Goal: Find specific page/section: Find specific page/section

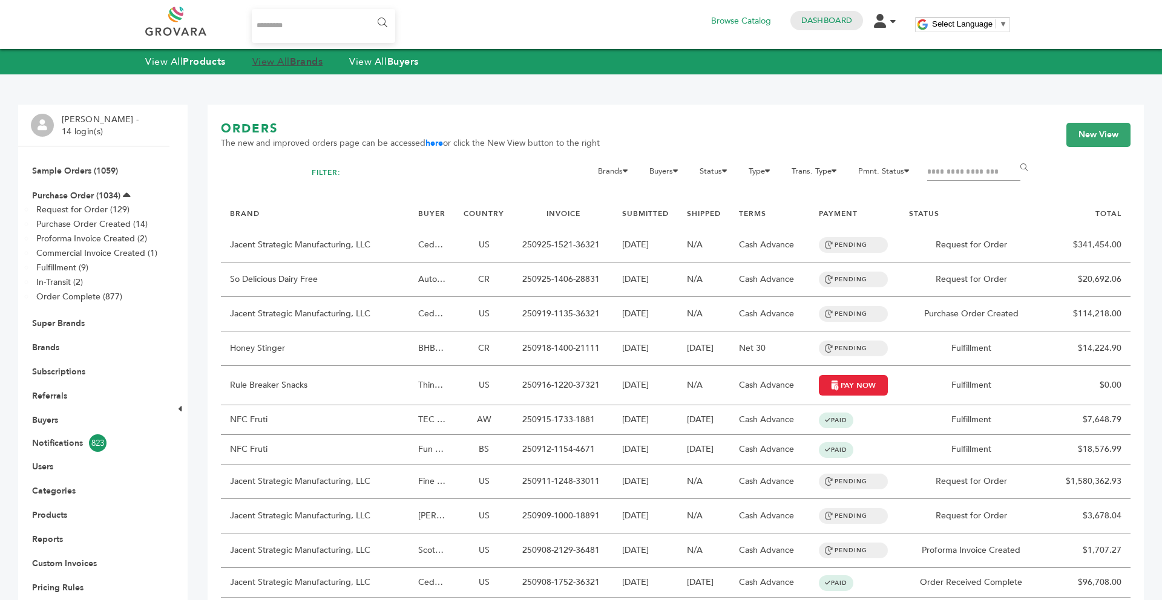
click at [289, 66] on link "View All Brands" at bounding box center [287, 61] width 71 height 13
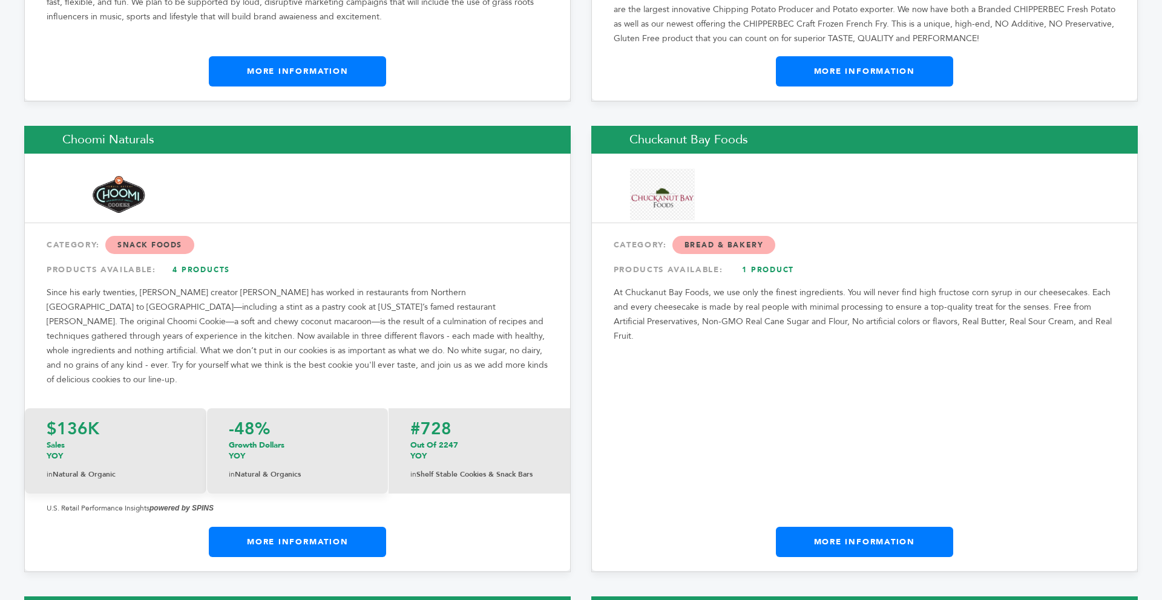
scroll to position [5310, 0]
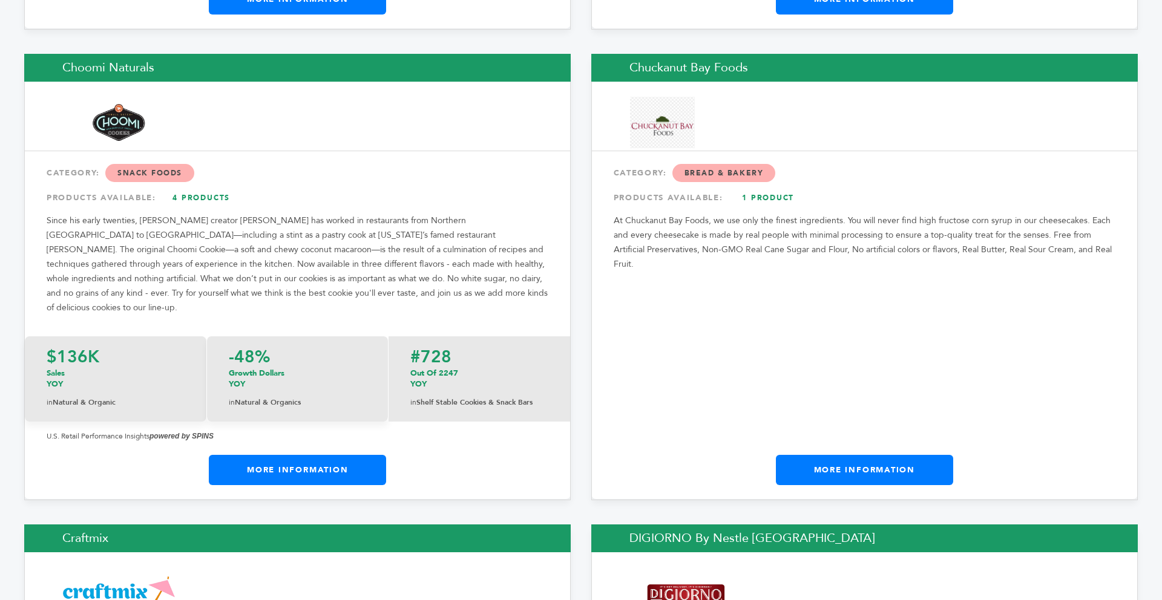
click at [855, 455] on link "More Information" at bounding box center [864, 470] width 177 height 30
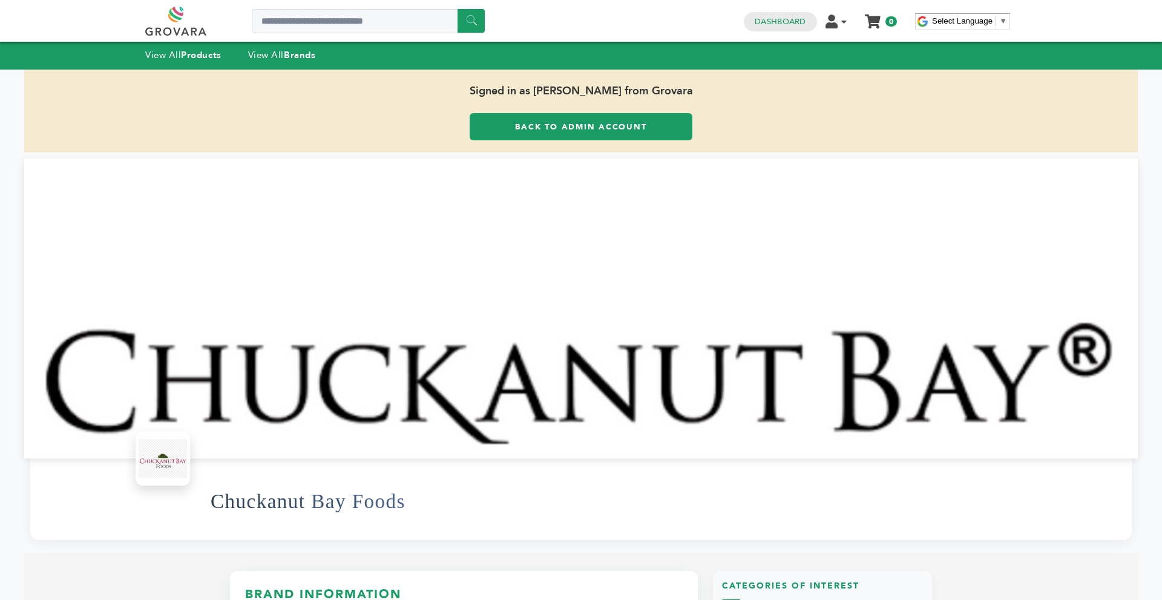
click at [485, 123] on link "Back to Admin Account" at bounding box center [581, 126] width 223 height 27
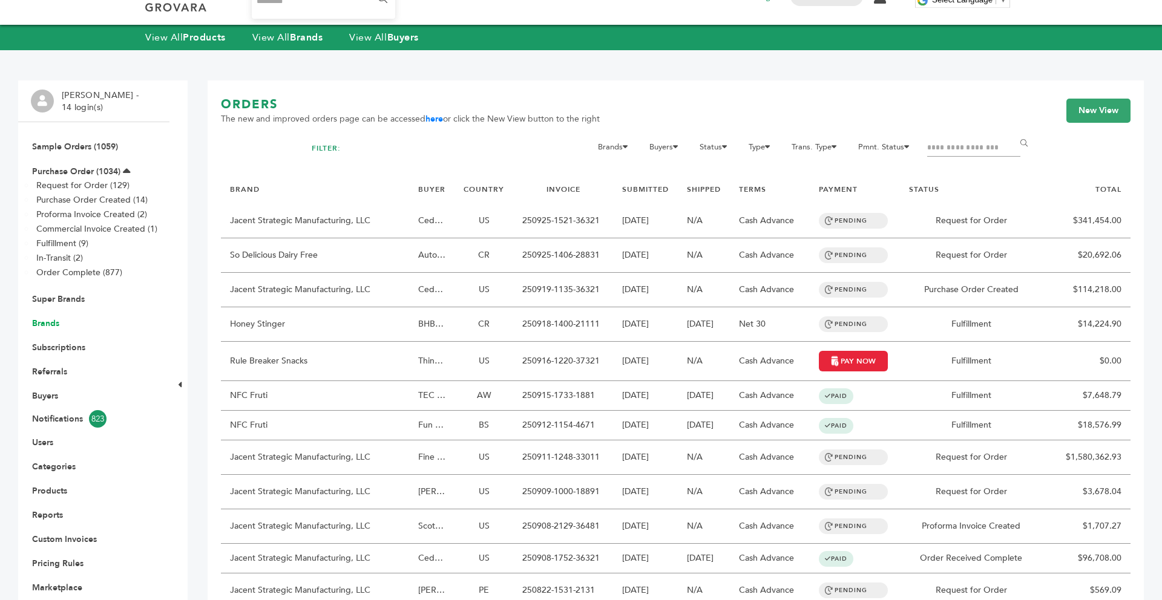
click at [47, 318] on link "Brands" at bounding box center [45, 324] width 27 height 12
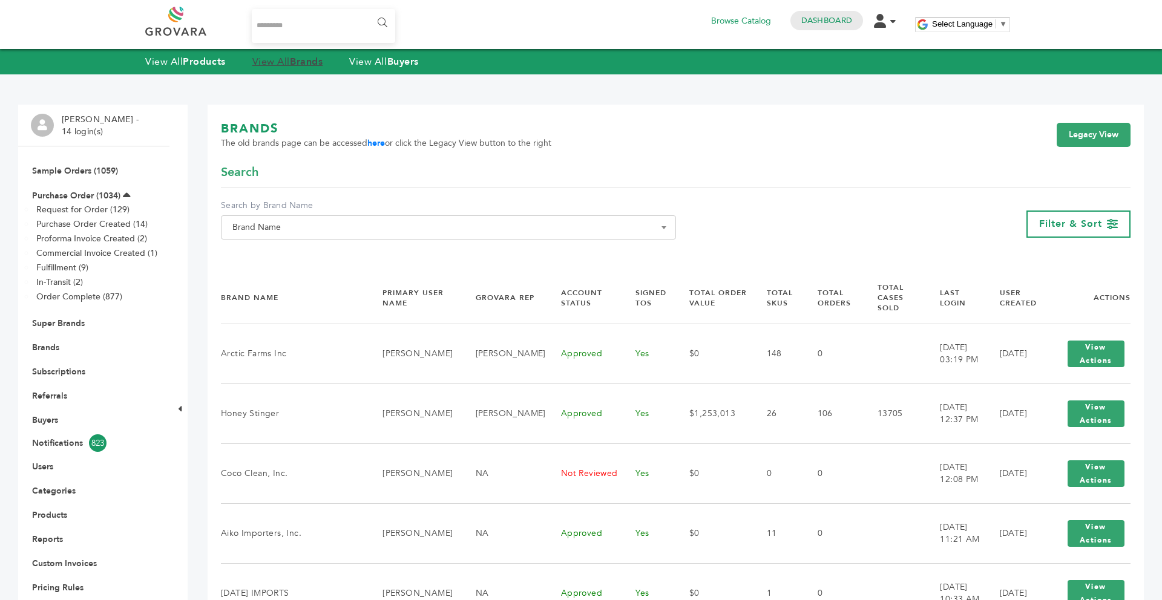
click at [306, 64] on strong "Brands" at bounding box center [306, 61] width 33 height 13
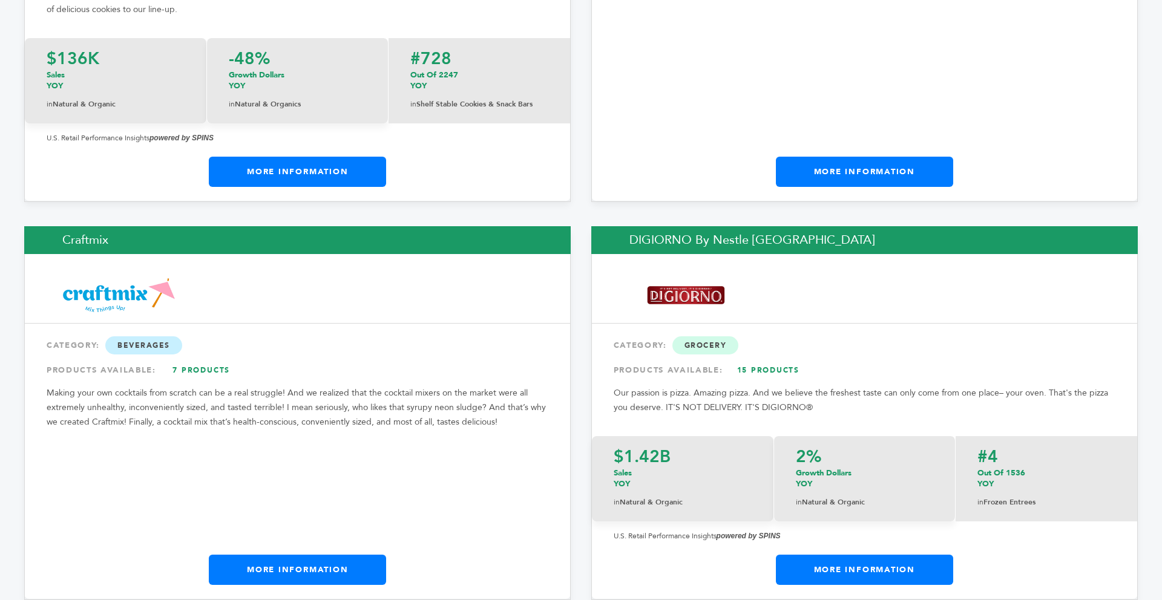
scroll to position [5776, 0]
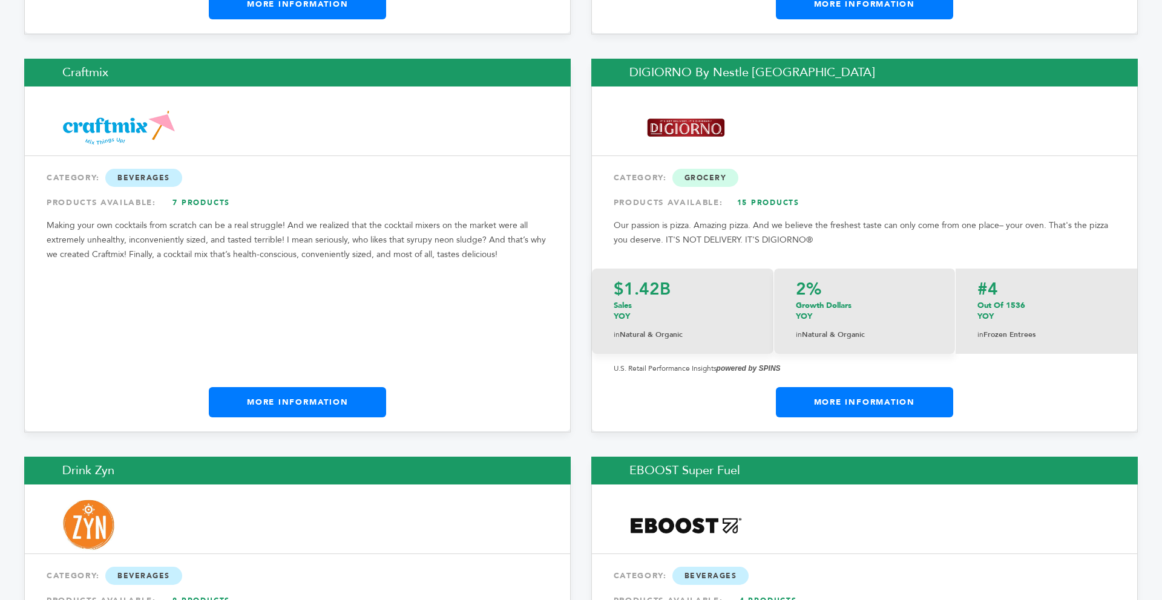
drag, startPoint x: 1158, startPoint y: 17, endPoint x: 1134, endPoint y: 158, distance: 143.0
click at [330, 387] on link "More Information" at bounding box center [297, 402] width 177 height 30
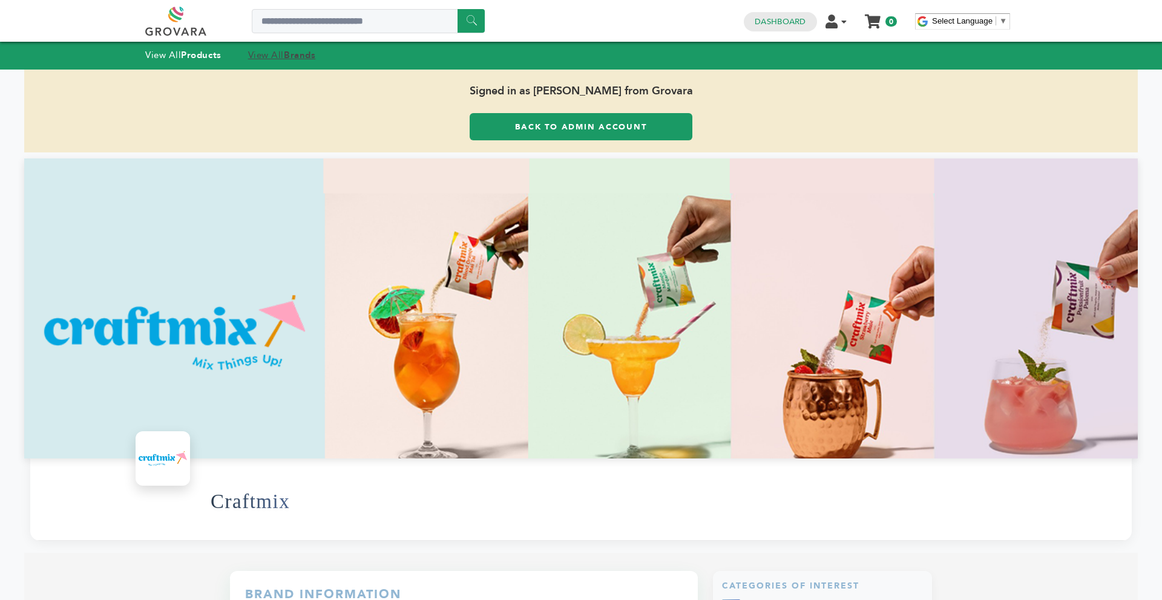
click at [296, 58] on strong "Brands" at bounding box center [299, 55] width 31 height 12
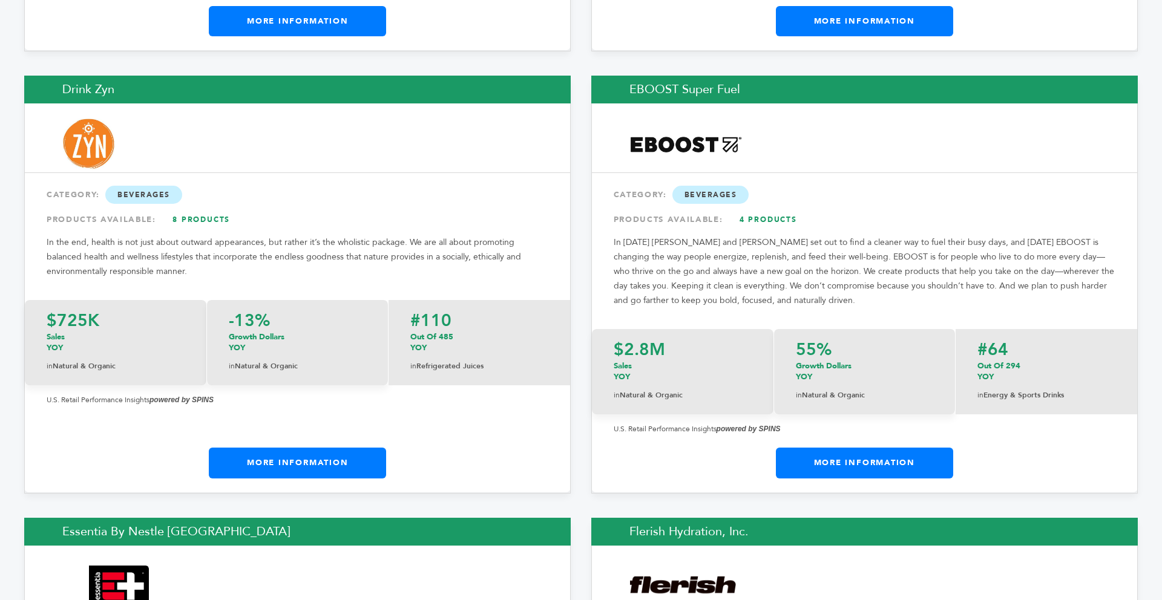
scroll to position [5750, 0]
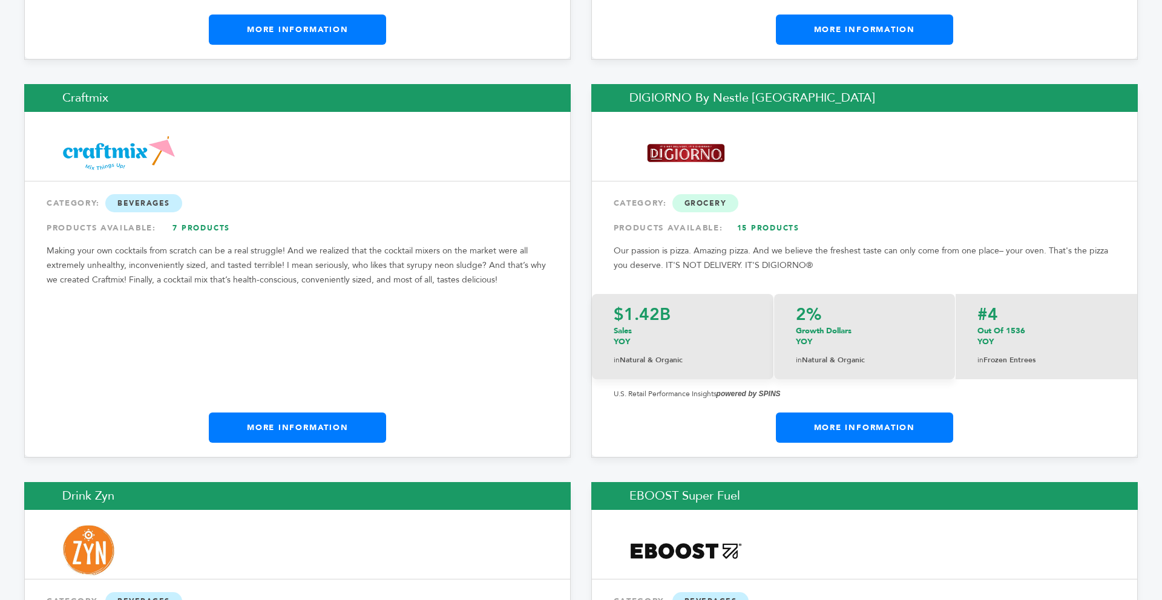
click at [821, 413] on link "More Information" at bounding box center [864, 428] width 177 height 30
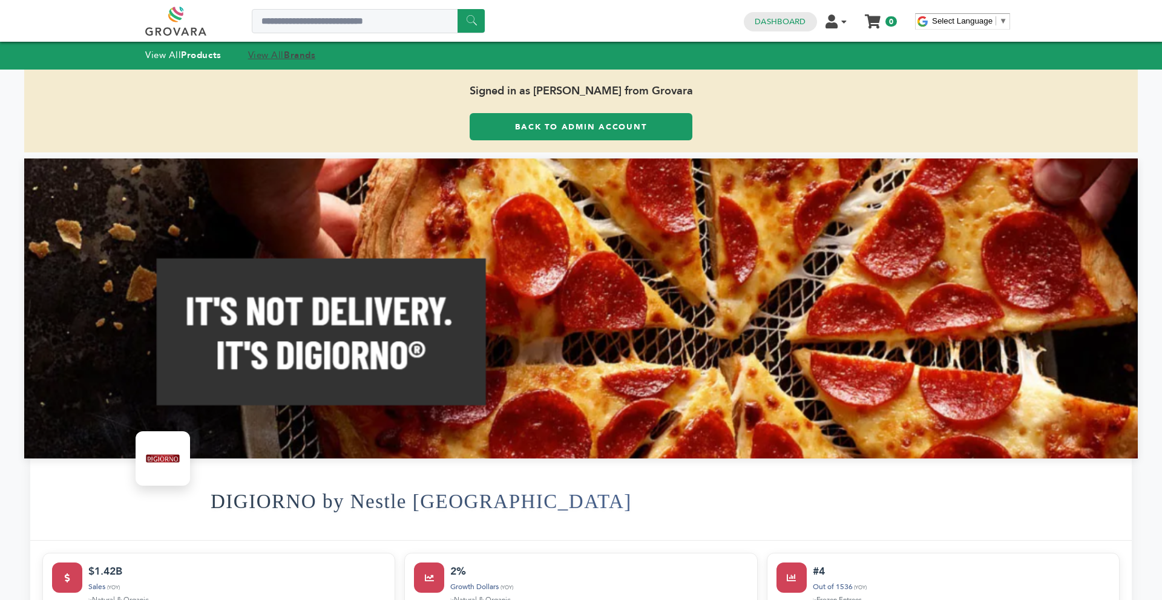
click at [294, 58] on strong "Brands" at bounding box center [299, 55] width 31 height 12
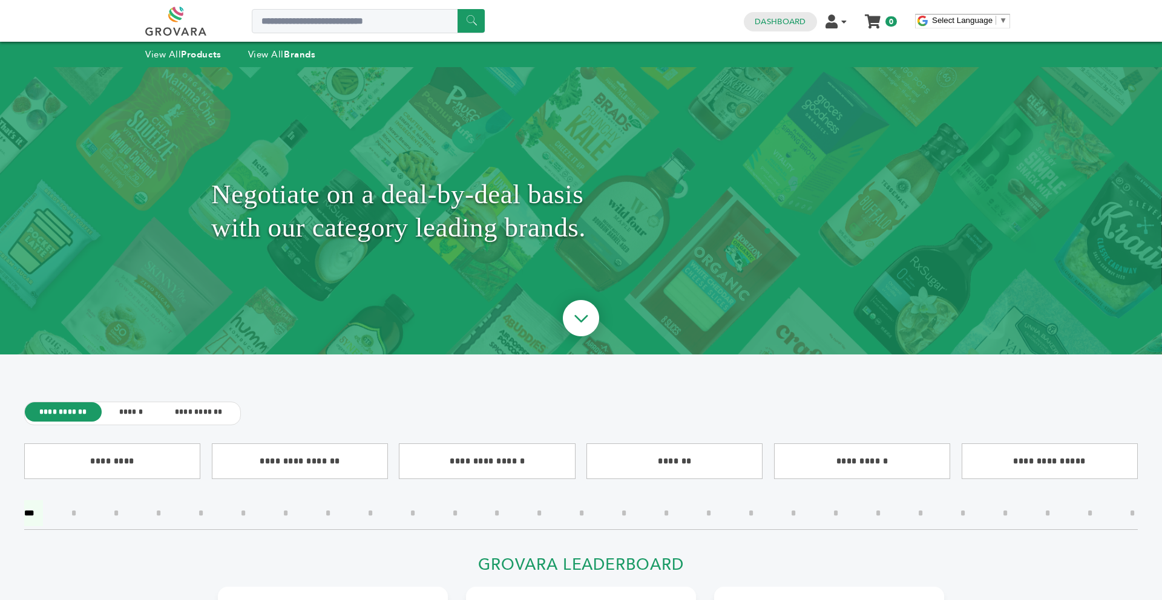
click at [528, 310] on div at bounding box center [581, 331] width 1138 height 50
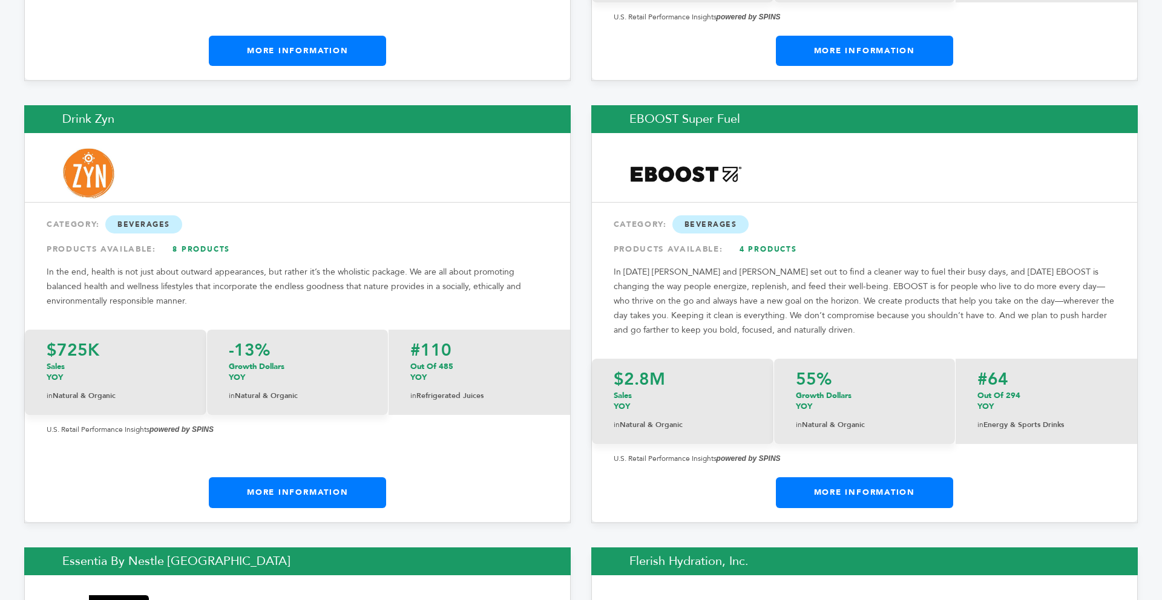
scroll to position [6175, 0]
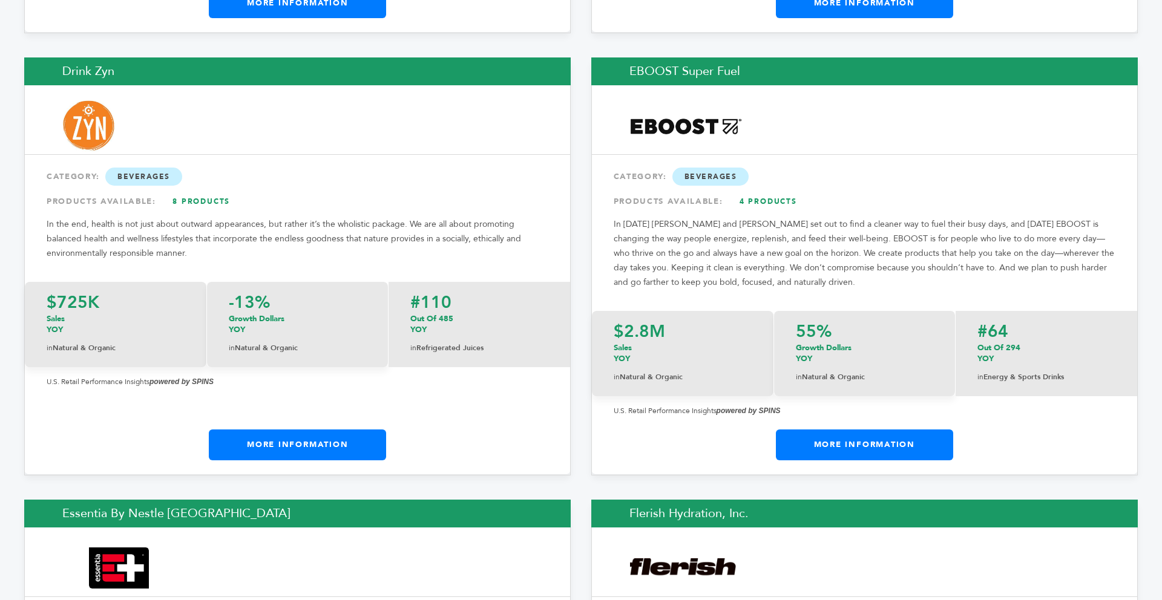
click at [369, 430] on link "More Information" at bounding box center [297, 445] width 177 height 30
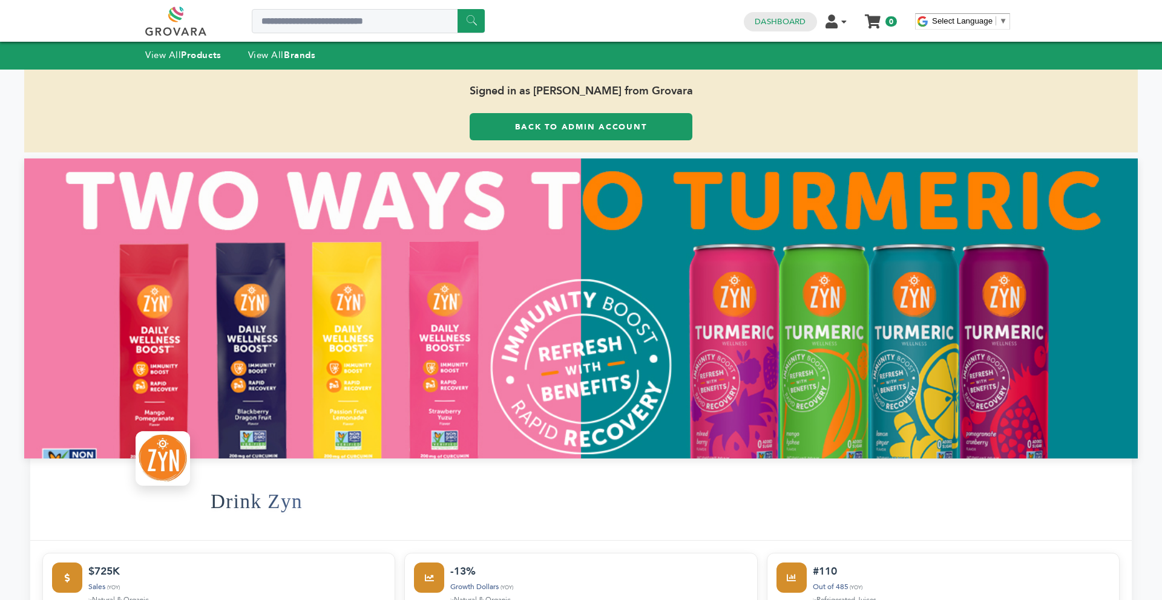
click at [503, 122] on link "Back to Admin Account" at bounding box center [581, 126] width 223 height 27
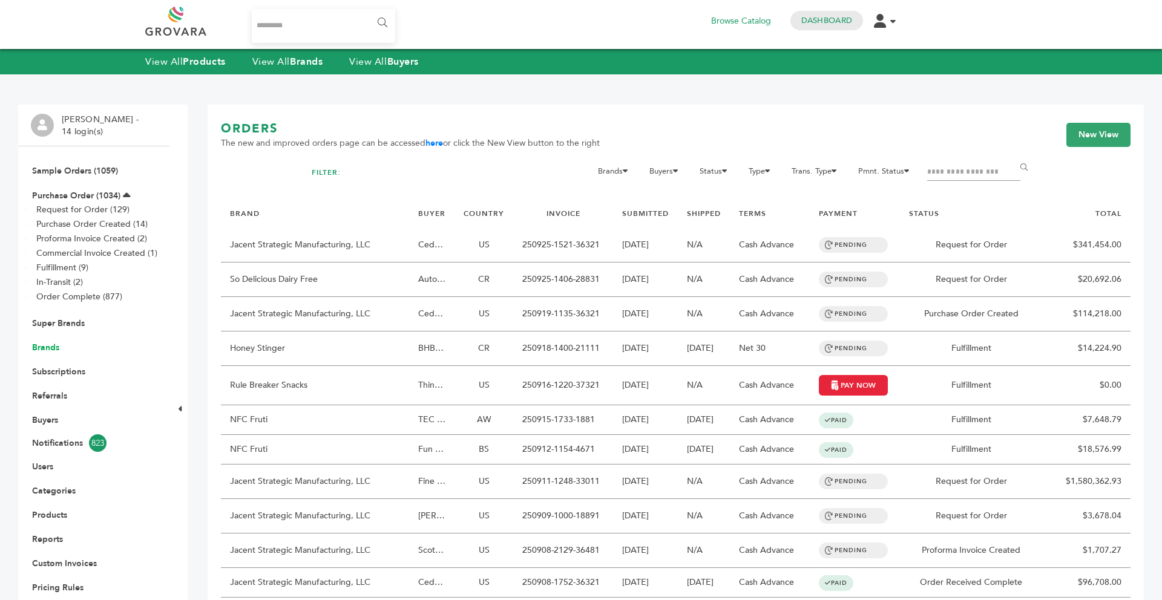
click at [57, 345] on link "Brands" at bounding box center [45, 348] width 27 height 12
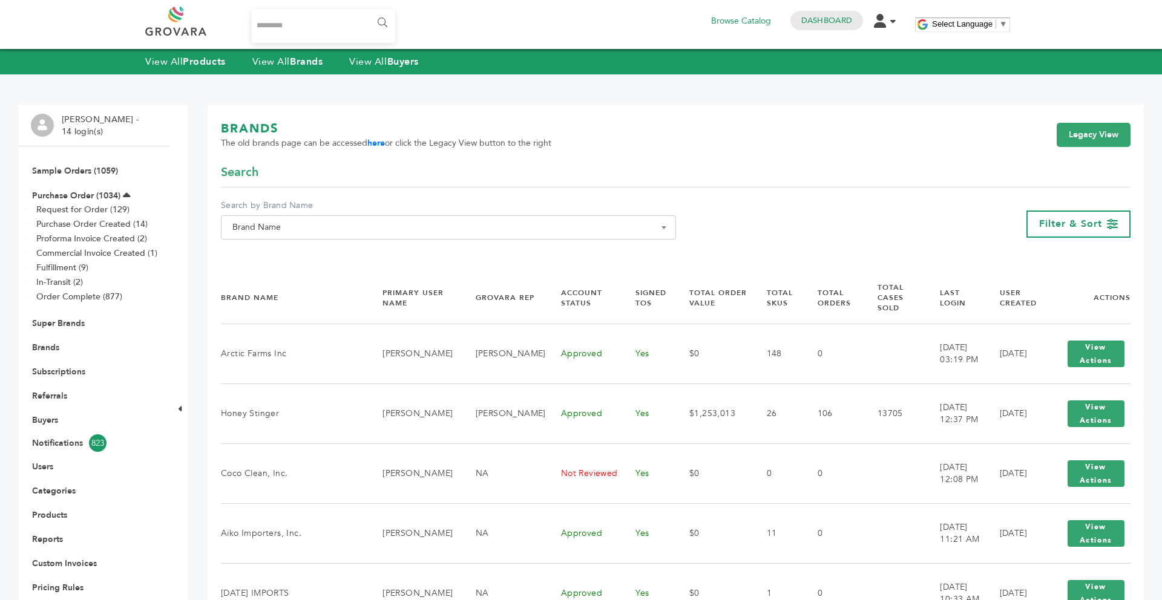
click at [277, 243] on div "**********" at bounding box center [448, 224] width 455 height 49
click at [266, 229] on span "Brand Name" at bounding box center [449, 227] width 442 height 17
click at [263, 260] on span at bounding box center [449, 250] width 454 height 20
click at [257, 251] on input "Search" at bounding box center [448, 249] width 449 height 15
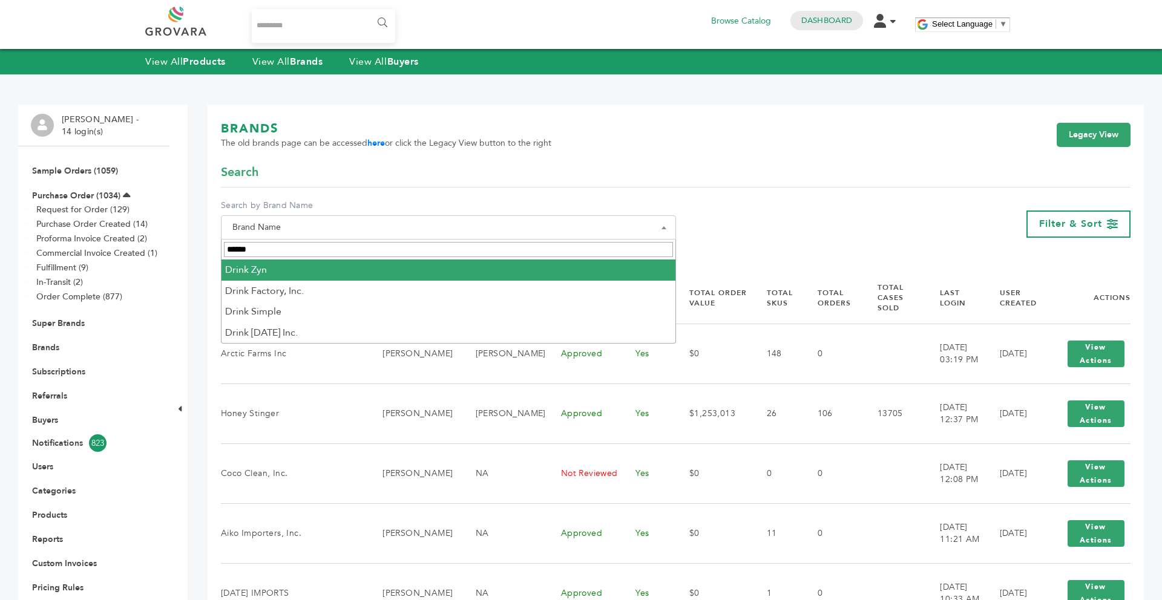
type input "*****"
select select "*********"
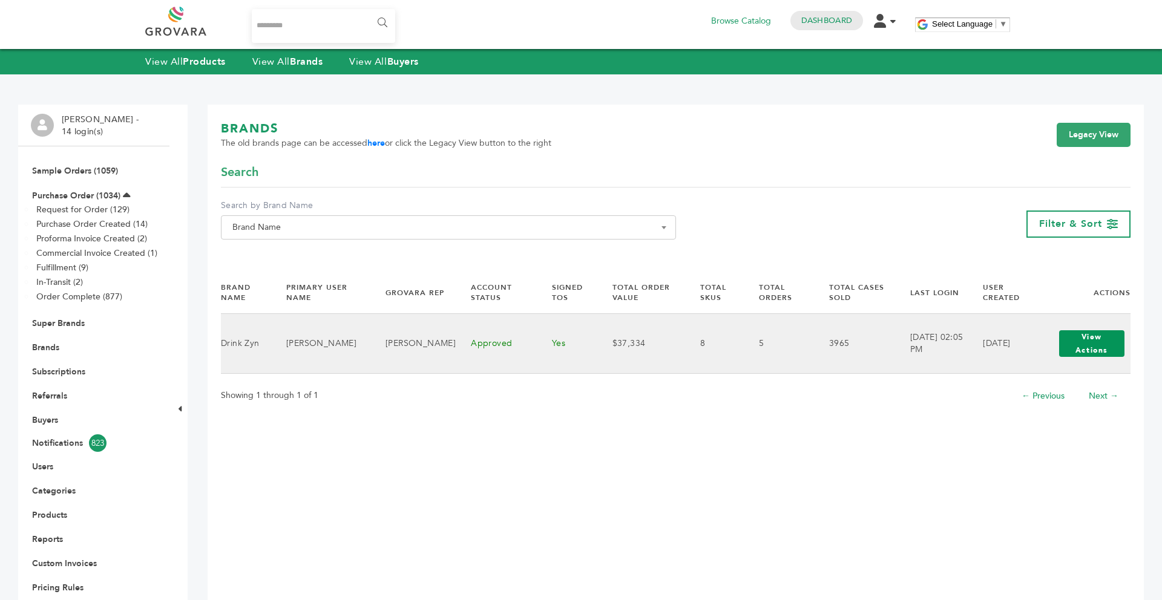
click at [1084, 346] on button "View Actions" at bounding box center [1091, 343] width 65 height 27
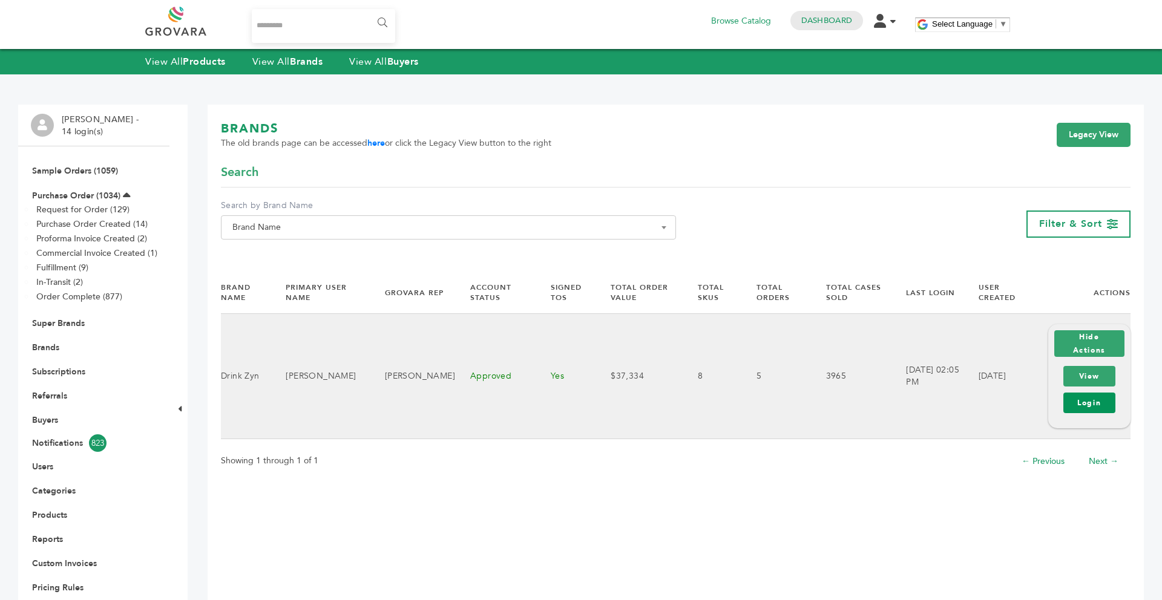
click at [1076, 407] on link "Login" at bounding box center [1090, 403] width 52 height 21
